Goal: Information Seeking & Learning: Learn about a topic

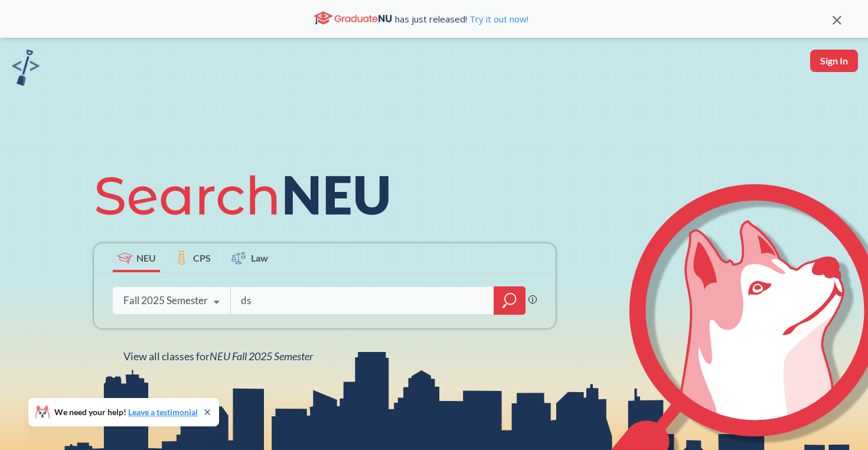
type input "d"
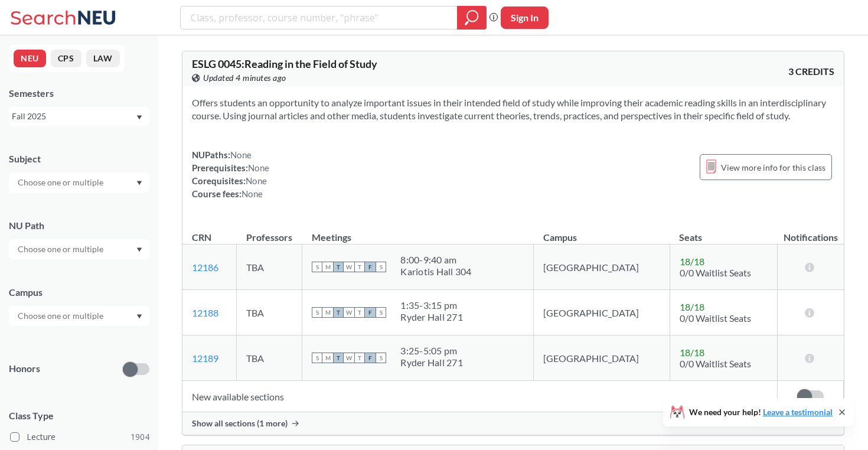
click at [58, 183] on input "text" at bounding box center [61, 182] width 99 height 14
type input "ds"
click at [70, 220] on p "Data Science" at bounding box center [82, 216] width 134 height 12
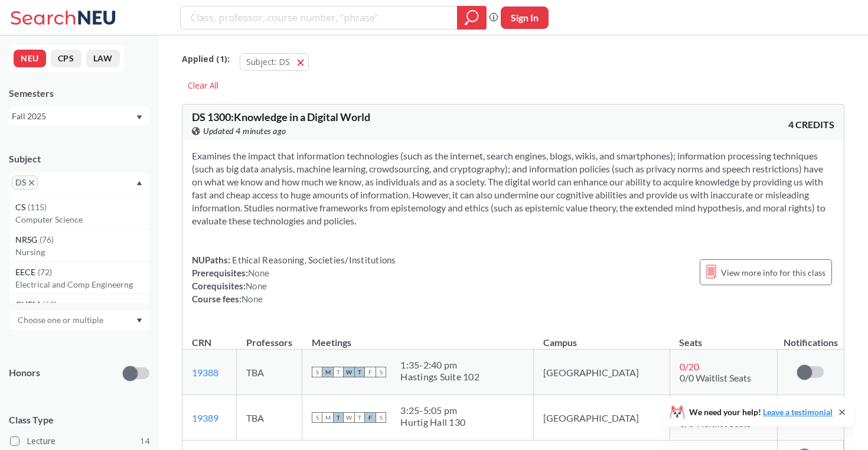
click at [83, 344] on div "Subject DS CS ( 115 ) Computer Science NRSG ( 76 ) Nursing EECE ( 72 ) Electric…" at bounding box center [79, 356] width 141 height 430
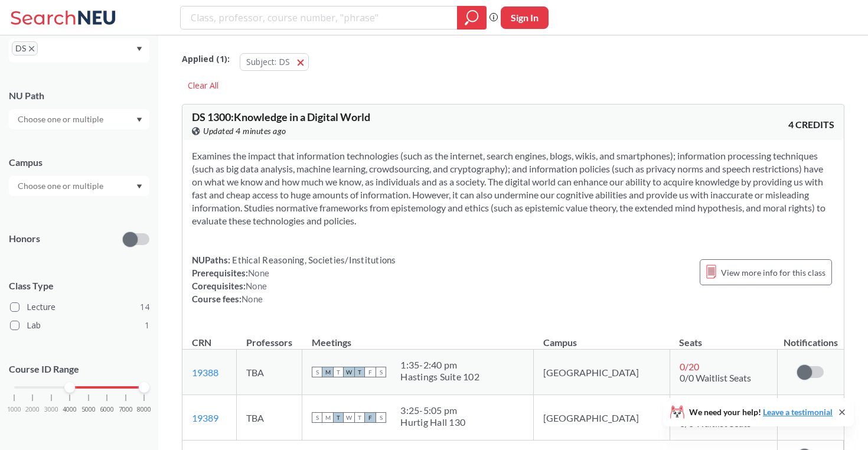
click at [73, 386] on div "1000 2000 3000 4000 5000 6000 7000 8000" at bounding box center [79, 387] width 130 height 8
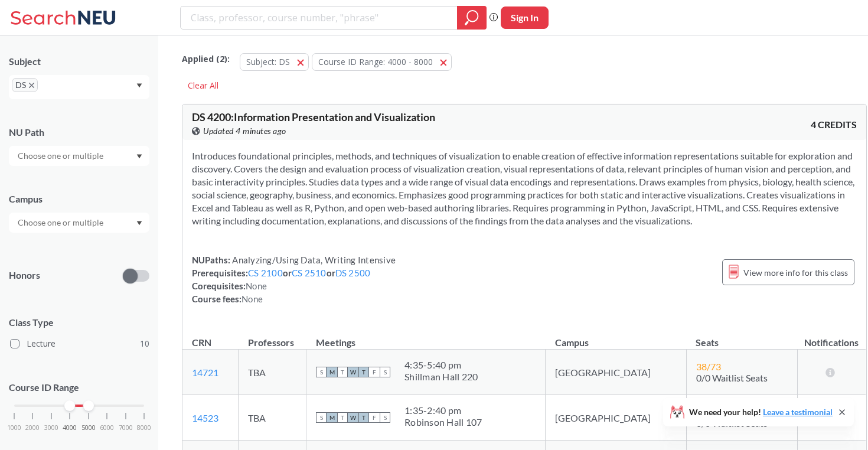
drag, startPoint x: 145, startPoint y: 401, endPoint x: 89, endPoint y: 401, distance: 55.5
click at [89, 401] on div at bounding box center [88, 406] width 11 height 11
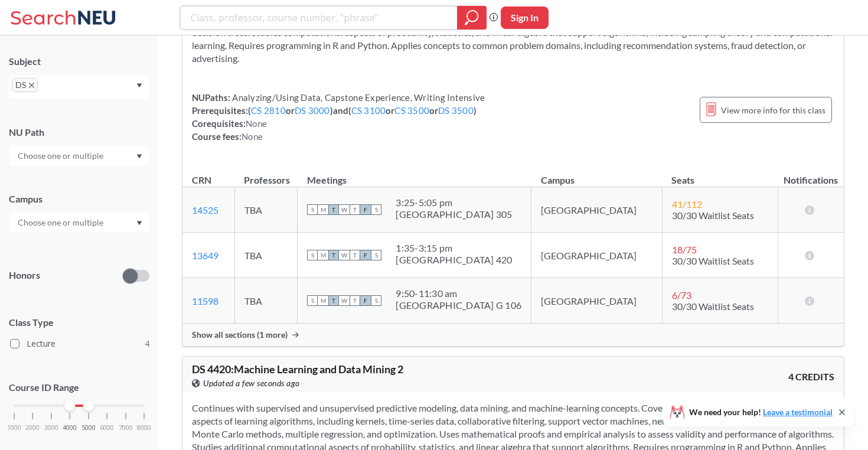
scroll to position [598, 0]
click at [467, 338] on div "Show all sections (1 more)" at bounding box center [514, 335] width 662 height 22
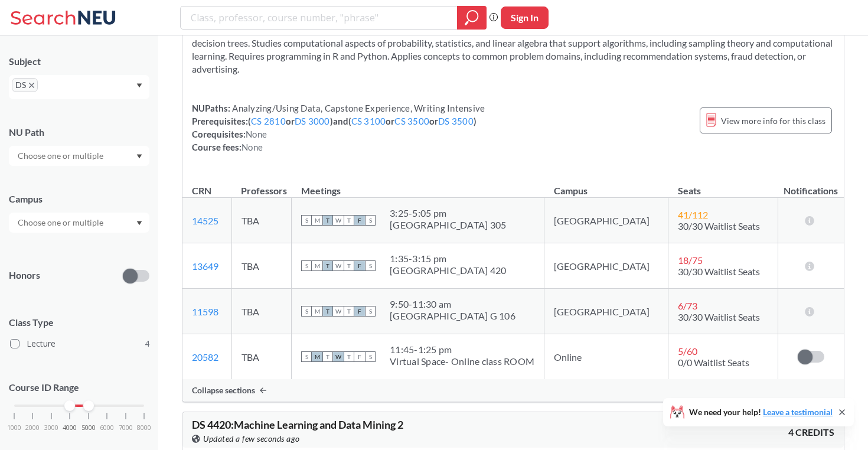
scroll to position [590, 0]
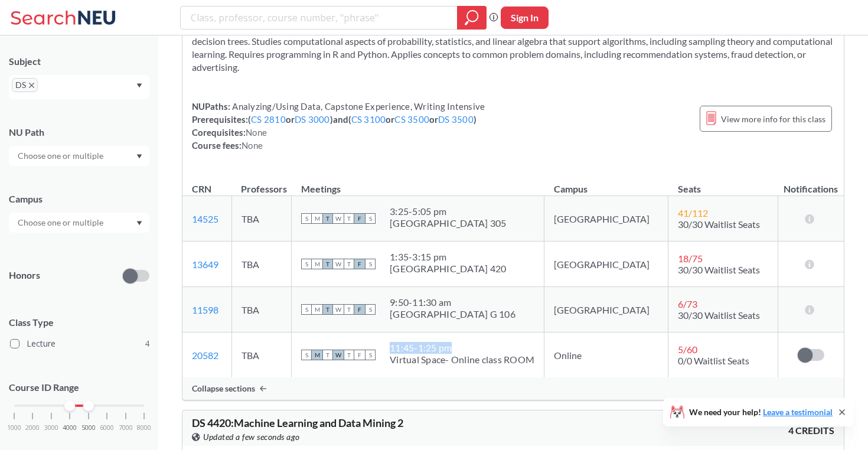
drag, startPoint x: 416, startPoint y: 349, endPoint x: 484, endPoint y: 350, distance: 67.9
click at [484, 350] on div "S M T W T F S 11:45 - 1:25 pm Virtual Space- Online class ROOM" at bounding box center [417, 355] width 233 height 26
